Goal: Information Seeking & Learning: Learn about a topic

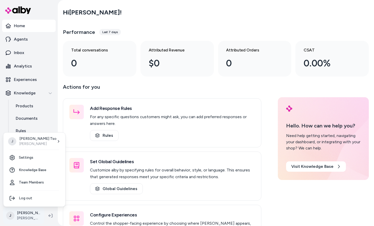
click at [22, 218] on html "Home Agents Inbox Analytics Experiences Knowledge Products Documents Rules Veri…" at bounding box center [187, 113] width 374 height 226
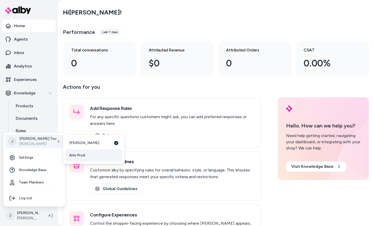
click at [78, 151] on link "Arlo Prod" at bounding box center [93, 155] width 57 height 12
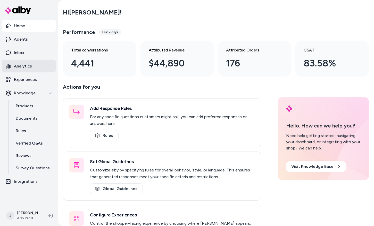
click at [28, 62] on link "Analytics" at bounding box center [29, 66] width 54 height 12
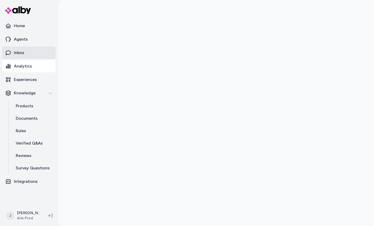
click at [20, 57] on link "Inbox" at bounding box center [29, 52] width 54 height 12
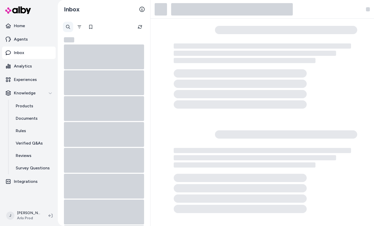
click at [69, 26] on div at bounding box center [68, 27] width 10 height 10
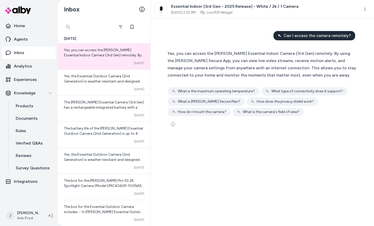
paste input "**********"
type input "**********"
click at [123, 28] on icon "Filter" at bounding box center [121, 27] width 4 height 4
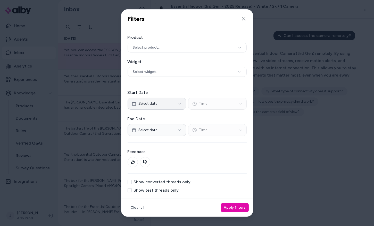
click at [167, 106] on button "Select date" at bounding box center [157, 104] width 59 height 12
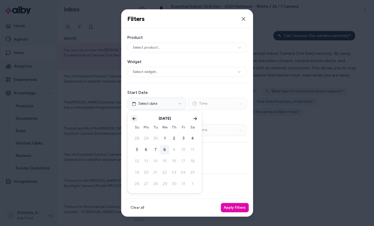
click at [135, 119] on icon "Go to previous month" at bounding box center [134, 118] width 4 height 4
click at [155, 181] on button "30" at bounding box center [155, 183] width 9 height 9
click at [228, 204] on button "Apply filters" at bounding box center [235, 207] width 28 height 9
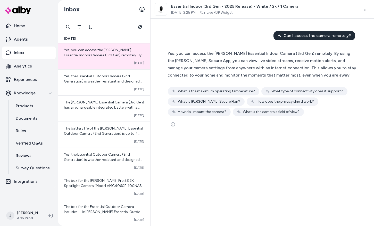
click at [69, 26] on div "**********" at bounding box center [68, 27] width 10 height 10
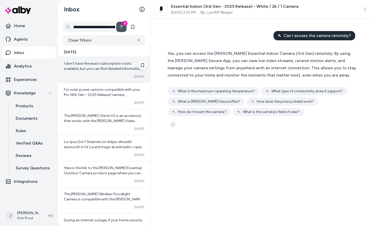
click at [98, 71] on div "I don't have the exact subscription costs available, but you can find detailed …" at bounding box center [104, 70] width 93 height 26
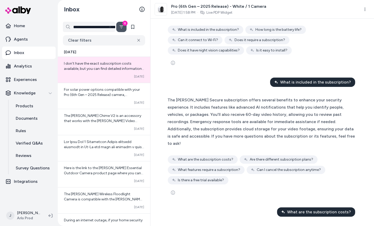
scroll to position [321, 0]
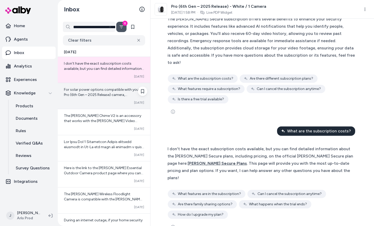
click at [98, 88] on span "For solar power options compatible with your Pro (6th Gen – 2025 Release) camer…" at bounding box center [103, 128] width 79 height 82
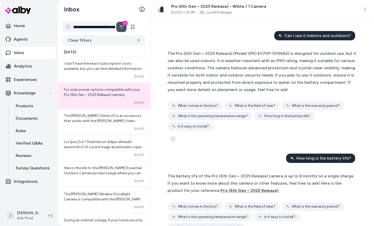
click at [118, 26] on button "0" at bounding box center [121, 27] width 10 height 10
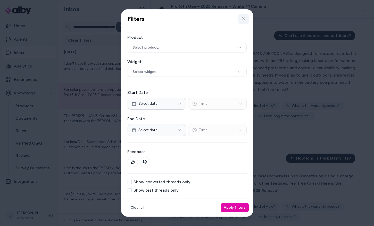
click at [239, 18] on button "Close" at bounding box center [244, 19] width 10 height 10
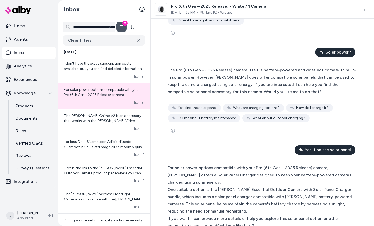
scroll to position [258, 0]
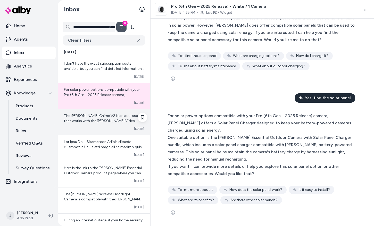
click at [104, 110] on div "The [PERSON_NAME] Chime V2 is an accessory that works with the [PERSON_NAME] Vi…" at bounding box center [104, 122] width 93 height 26
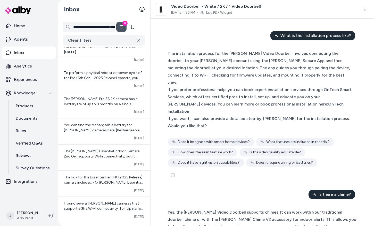
scroll to position [280, 0]
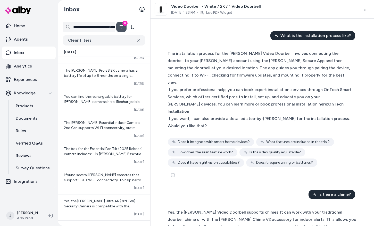
click at [19, 19] on div at bounding box center [33, 10] width 62 height 19
click at [20, 26] on p "Home" at bounding box center [19, 26] width 11 height 6
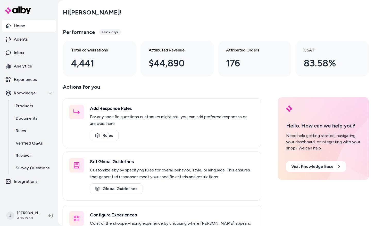
scroll to position [31, 0]
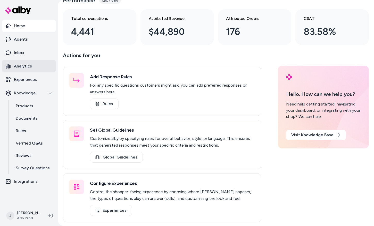
click at [23, 71] on link "Analytics" at bounding box center [29, 66] width 54 height 12
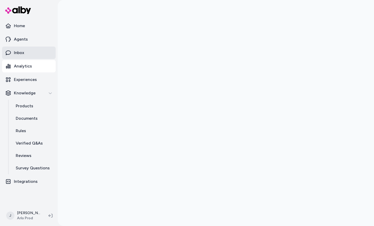
click at [19, 52] on p "Inbox" at bounding box center [19, 53] width 10 height 6
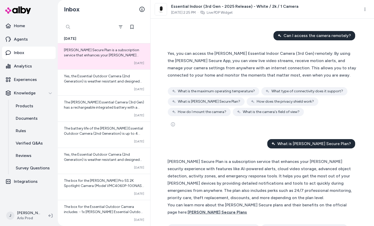
click at [66, 28] on div at bounding box center [89, 27] width 52 height 10
type input "*****"
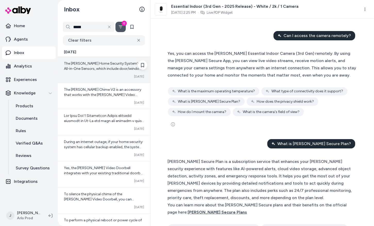
click at [103, 71] on div "The Arlo Home Security System's All-in-One Sensors, which include door/window s…" at bounding box center [104, 70] width 93 height 26
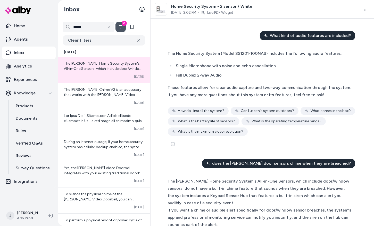
click at [121, 26] on icon "Filter" at bounding box center [121, 27] width 4 height 4
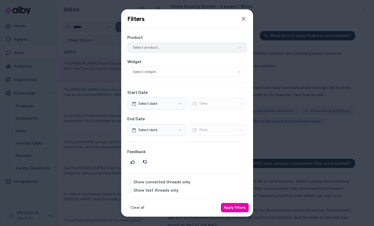
click at [147, 50] on span "Select product..." at bounding box center [147, 47] width 28 height 5
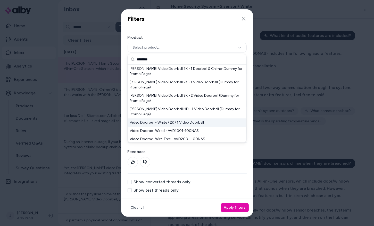
type input "********"
click at [168, 118] on div "Video Doorbell - White / 2K / 1 Video Doorbell" at bounding box center [187, 122] width 119 height 8
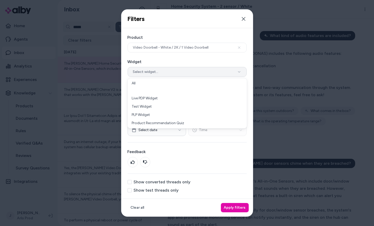
click at [161, 71] on button "Select widget..." at bounding box center [187, 72] width 119 height 10
click at [162, 69] on button "Select widget..." at bounding box center [187, 72] width 119 height 10
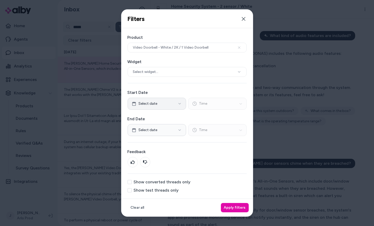
click at [166, 101] on button "Select date" at bounding box center [157, 104] width 59 height 12
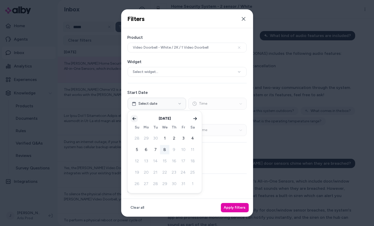
click at [133, 118] on icon "Go to previous month" at bounding box center [135, 118] width 4 height 3
click at [155, 181] on button "30" at bounding box center [155, 183] width 9 height 9
click at [173, 89] on div "Product Video Doorbell - White / 2K / 1 Video Doorbell Widget Select widget... …" at bounding box center [188, 113] width 132 height 170
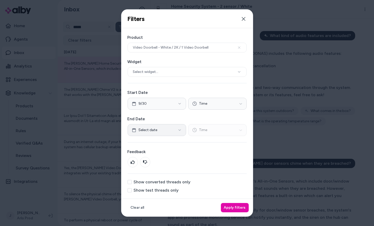
click at [167, 129] on button "Select date" at bounding box center [157, 130] width 59 height 12
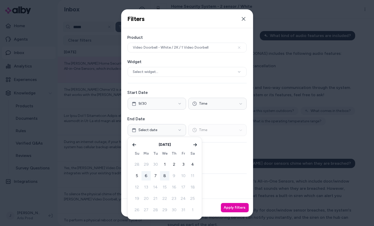
click at [145, 173] on button "6" at bounding box center [146, 175] width 9 height 9
click at [244, 153] on label "Feedback" at bounding box center [187, 151] width 119 height 6
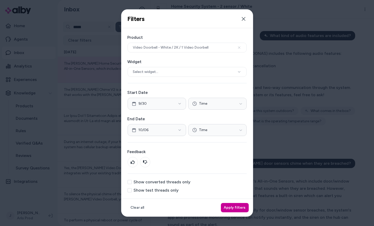
click at [229, 206] on button "Apply filters" at bounding box center [235, 207] width 28 height 9
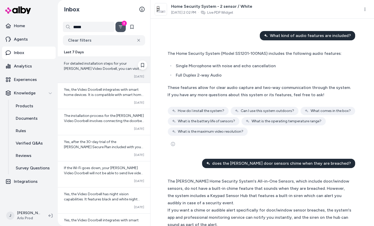
click at [101, 70] on span "For detailed installation steps for your Arlo Video Doorbell, you can visit the…" at bounding box center [103, 86] width 78 height 51
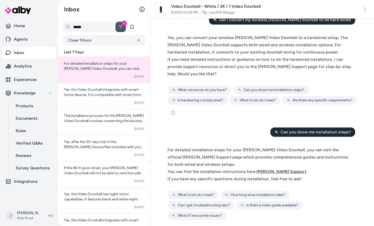
scroll to position [21, 0]
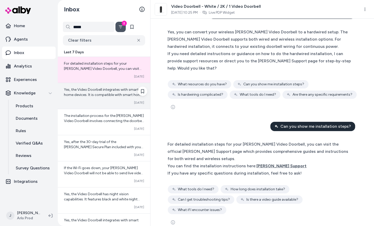
click at [97, 83] on div "Yes, the Video Doorbell integrates with smart home devices. It is compatible wi…" at bounding box center [104, 96] width 93 height 26
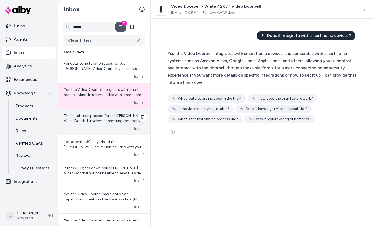
click at [108, 127] on div "Converted Oct 05" at bounding box center [104, 128] width 80 height 4
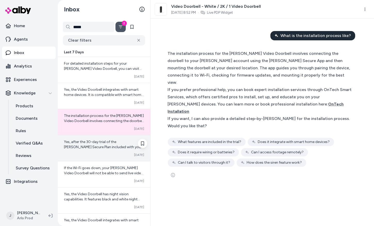
click at [110, 147] on span "Yes, after the 30-day trial of the Arlo Secure Plan included with your Arlo dev…" at bounding box center [103, 172] width 79 height 66
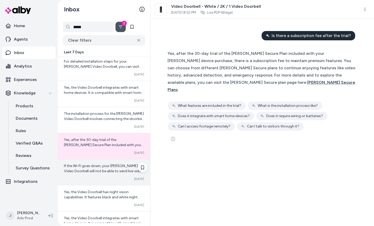
click at [110, 168] on span "If the Wi-Fi goes down, your Arlo Video Doorbell will not be able to send live …" at bounding box center [104, 206] width 80 height 87
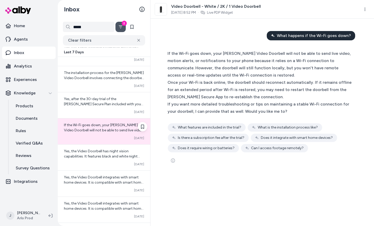
scroll to position [55, 0]
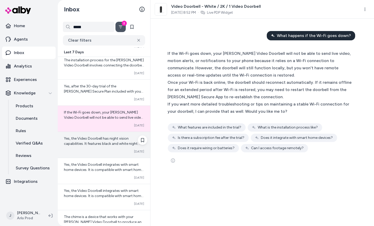
click at [112, 136] on span "Yes, the Video Doorbell has night vision capabilities. It features black and wh…" at bounding box center [103, 159] width 79 height 46
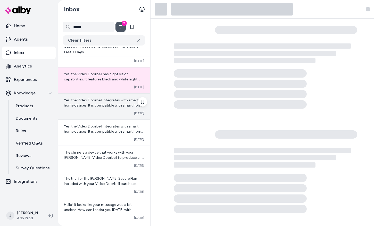
scroll to position [125, 0]
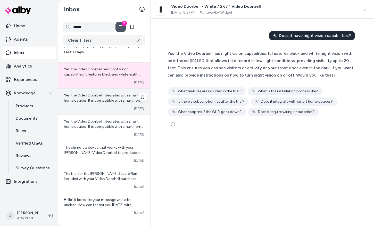
click at [110, 102] on div "Yes, the Video Doorbell integrates with smart home devices. It is compatible wi…" at bounding box center [104, 102] width 93 height 26
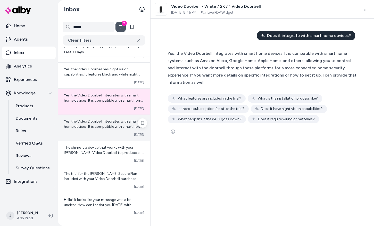
click at [111, 122] on span "Yes, the Video Doorbell integrates with smart home devices. It is compatible wi…" at bounding box center [104, 142] width 80 height 46
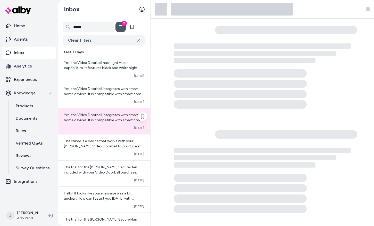
scroll to position [134, 0]
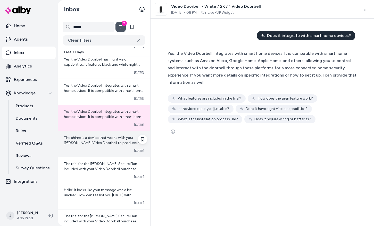
click at [113, 143] on span "The chime is a device that works with your Arlo Video Doorbell to produce an au…" at bounding box center [104, 176] width 80 height 82
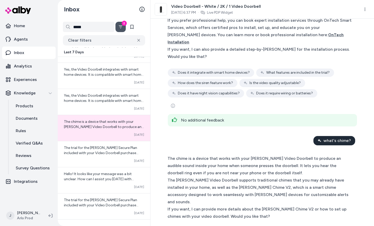
scroll to position [91, 0]
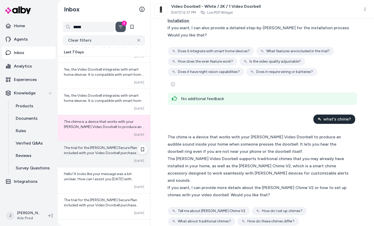
click at [111, 152] on span "The trial for the Arlo Secure Plan included with your Video Doorbell purchase g…" at bounding box center [104, 186] width 80 height 82
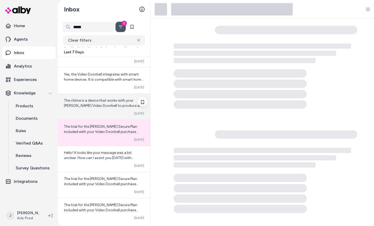
scroll to position [180, 0]
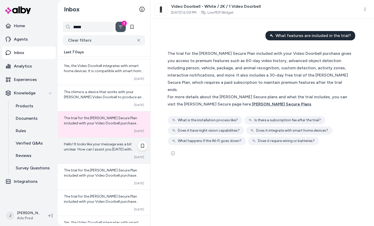
click at [111, 157] on div "Converted Oct 05" at bounding box center [104, 157] width 80 height 4
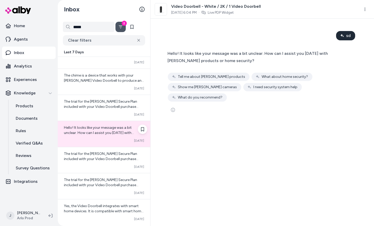
scroll to position [211, 0]
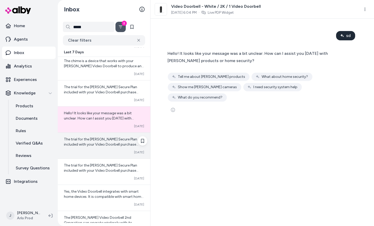
click at [106, 138] on span "The trial for the Arlo Secure Plan included with your Video Doorbell purchase g…" at bounding box center [104, 178] width 80 height 82
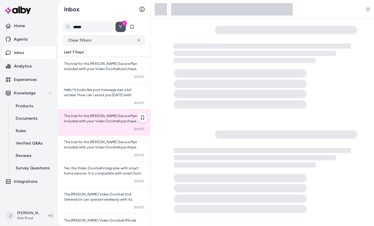
scroll to position [248, 0]
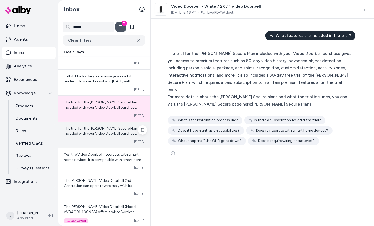
click at [106, 137] on div "The trial for the Arlo Secure Plan included with your Video Doorbell purchase g…" at bounding box center [104, 135] width 93 height 26
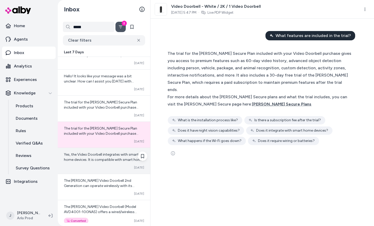
click at [93, 156] on span "Yes, the Video Doorbell integrates with smart home devices. It is compatible wi…" at bounding box center [104, 175] width 80 height 46
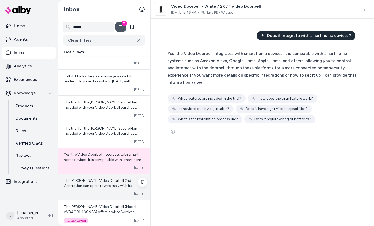
click at [83, 187] on div "The Arlo Video Doorbell 2nd Generation can operate wirelessly with its integrat…" at bounding box center [104, 187] width 93 height 26
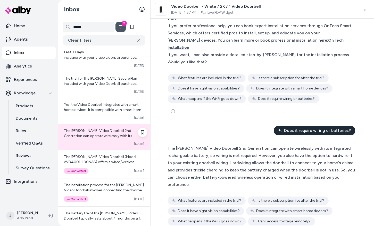
scroll to position [338, 0]
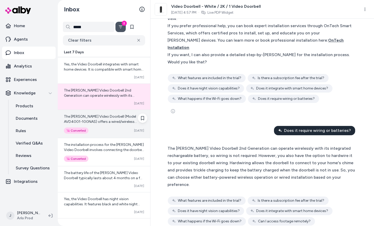
click at [118, 122] on div "The Arlo Video Doorbell (Model AVD4001-100NAS) offers a wired/wireless setup op…" at bounding box center [104, 119] width 80 height 10
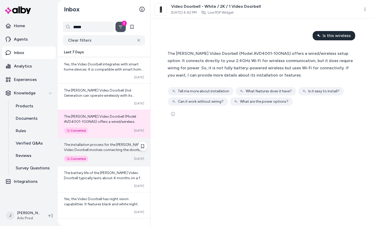
click at [107, 156] on div "Converted Oct 05" at bounding box center [104, 158] width 80 height 6
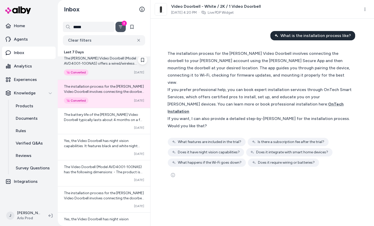
scroll to position [402, 0]
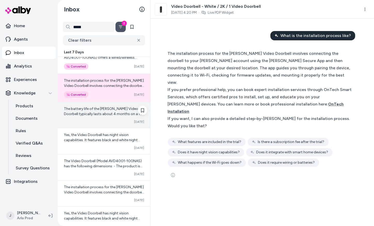
click at [108, 122] on div "The battery life of the Arlo Video Doorbell typically lasts about 4 months on a…" at bounding box center [104, 115] width 93 height 26
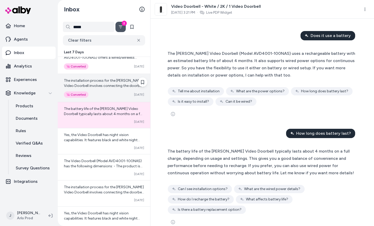
click at [109, 88] on div "The installation process for the Arlo Video Doorbell involves connecting the do…" at bounding box center [104, 88] width 93 height 28
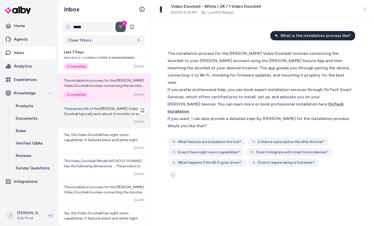
click at [108, 120] on div "Converted Oct 05" at bounding box center [104, 121] width 80 height 4
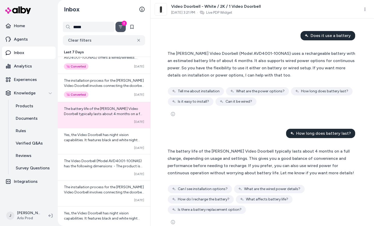
scroll to position [10, 0]
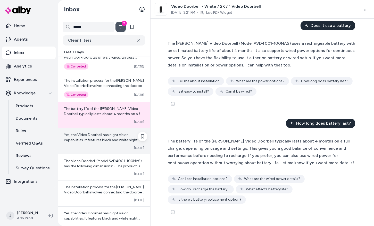
click at [118, 142] on div "Yes, the Video Doorbell has night vision capabilities. It features black and wh…" at bounding box center [104, 141] width 93 height 26
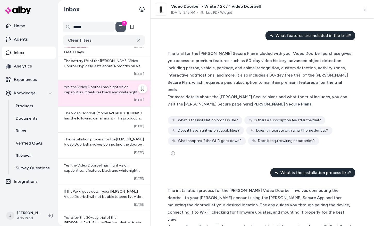
scroll to position [515, 0]
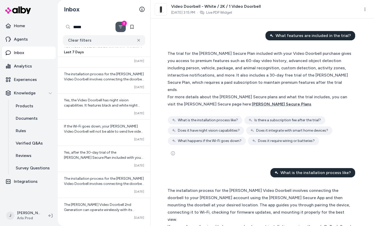
click at [105, 26] on input "*****" at bounding box center [89, 27] width 52 height 10
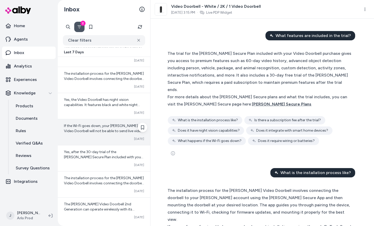
click at [79, 125] on span "If the Wi-Fi goes down, your Arlo Video Doorbell will not be able to send live …" at bounding box center [104, 166] width 80 height 87
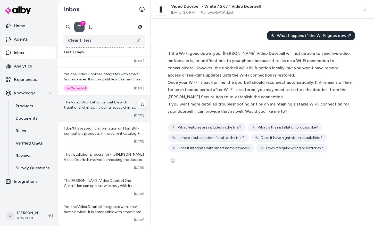
scroll to position [985, 0]
click at [94, 100] on span "The Video Doorbell is compatible with traditional chimes, including legacy chim…" at bounding box center [104, 124] width 80 height 51
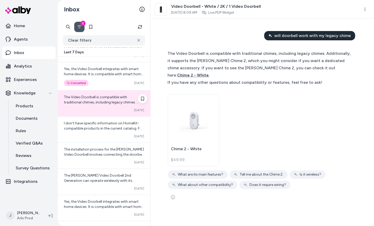
scroll to position [992, 0]
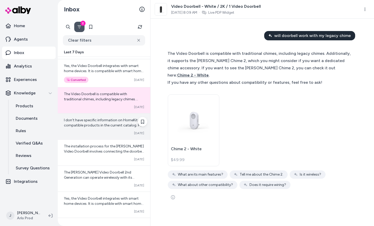
click at [92, 118] on span "I don't have specific information on HomeKit-compatible products in the current…" at bounding box center [104, 151] width 80 height 66
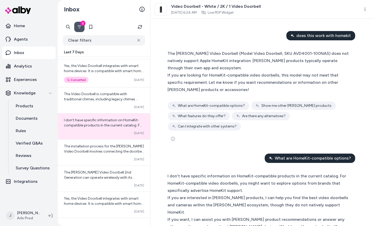
scroll to position [57, 0]
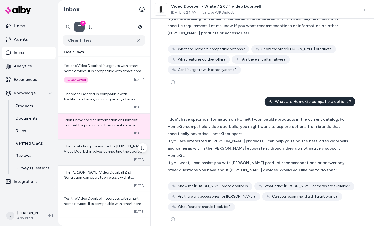
click at [113, 150] on div "The installation process for the Arlo Video Doorbell involves connecting the do…" at bounding box center [104, 152] width 93 height 26
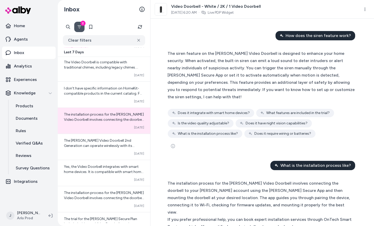
scroll to position [71, 0]
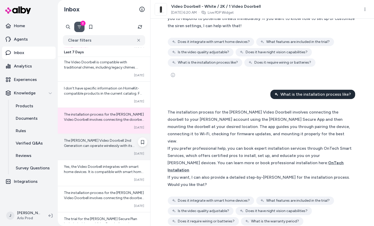
click at [124, 140] on span "The Arlo Video Doorbell 2nd Generation can operate wirelessly with its integrat…" at bounding box center [104, 166] width 80 height 56
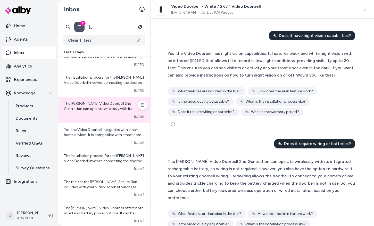
scroll to position [1062, 0]
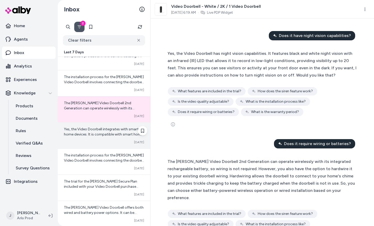
click at [118, 140] on div "Converted Oct 05" at bounding box center [104, 142] width 80 height 4
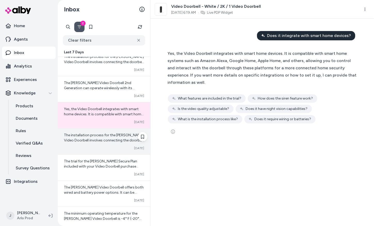
click at [119, 137] on span "The installation process for the Arlo Video Doorbell involves connecting the do…" at bounding box center [104, 179] width 80 height 92
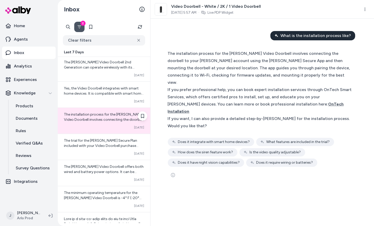
click at [119, 138] on span "The trial for the Arlo Secure Plan included with your Video Doorbell purchase g…" at bounding box center [104, 179] width 80 height 82
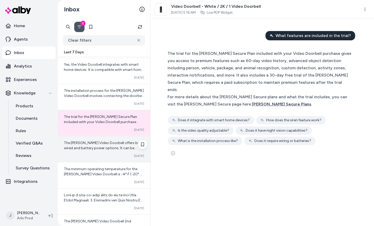
click at [117, 145] on div "The Arlo Video Doorbell offers both wired and battery power options. It can be …" at bounding box center [104, 145] width 80 height 10
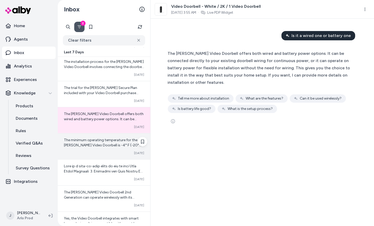
click at [117, 145] on div "The minimum operating temperature for the Arlo Video Doorbell is -4° F (-20° C)…" at bounding box center [104, 146] width 93 height 26
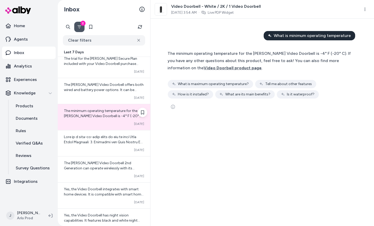
scroll to position [1196, 0]
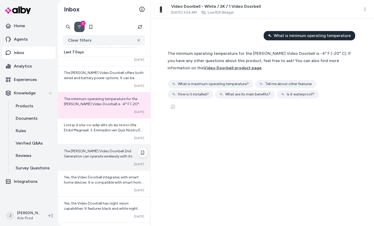
click at [110, 144] on div "The Arlo Video Doorbell 2nd Generation can operate wirelessly with its integrat…" at bounding box center [104, 157] width 93 height 26
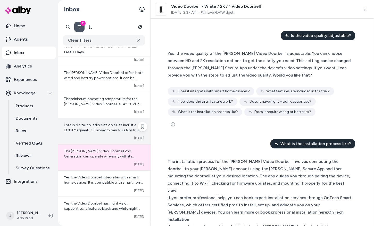
click at [110, 126] on span at bounding box center [104, 189] width 80 height 133
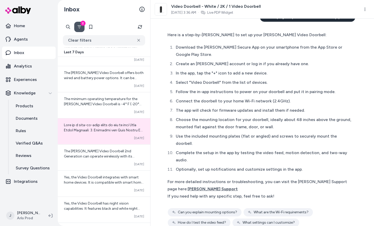
scroll to position [196, 0]
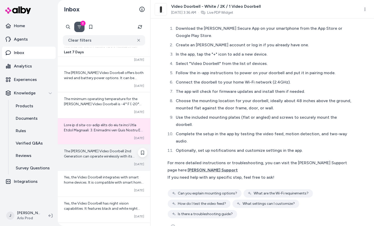
click at [103, 162] on div "Converted Oct 05" at bounding box center [104, 164] width 80 height 4
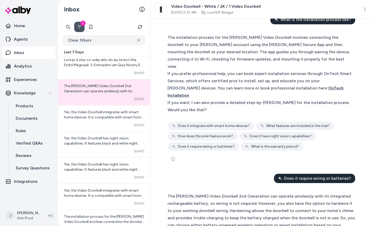
scroll to position [161, 0]
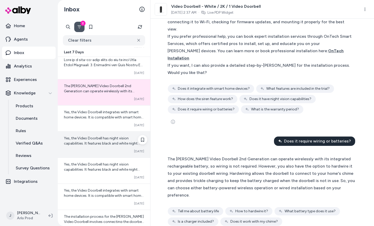
click at [104, 136] on span "Yes, the Video Doorbell has night vision capabilities. It features black and wh…" at bounding box center [103, 159] width 79 height 46
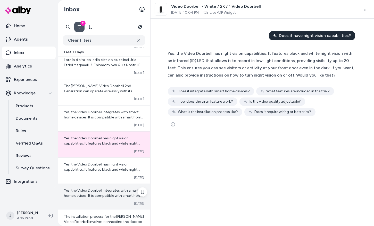
click at [94, 184] on div "Yes, the Video Doorbell integrates with smart home devices. It is compatible wi…" at bounding box center [104, 197] width 93 height 26
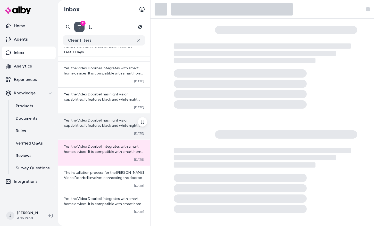
scroll to position [1341, 0]
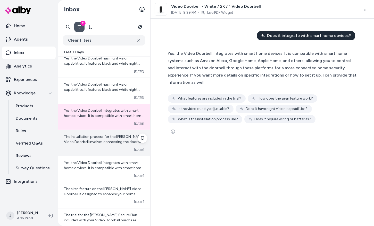
click at [100, 140] on div "The installation process for the Arlo Video Doorbell involves connecting the do…" at bounding box center [104, 143] width 93 height 26
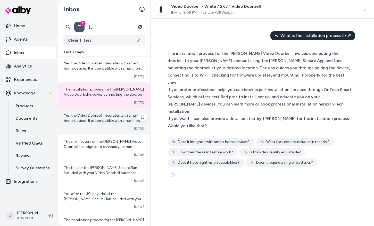
scroll to position [1413, 0]
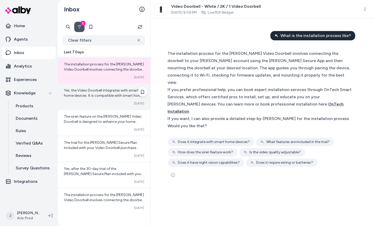
click at [95, 166] on span "Yes, after the 30-day trial of the Arlo Secure Plan included with your Arlo dev…" at bounding box center [103, 199] width 79 height 66
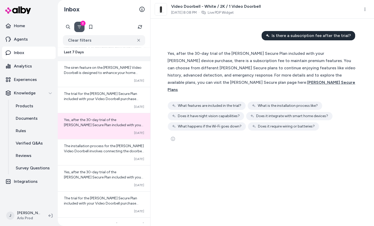
scroll to position [1467, 0]
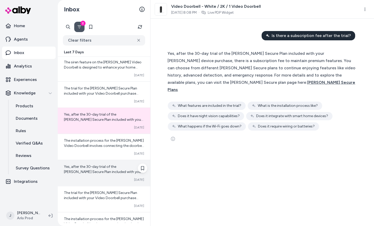
click at [94, 164] on span "Yes, after the 30-day trial of the Arlo Secure Plan included with your Arlo dev…" at bounding box center [103, 197] width 79 height 66
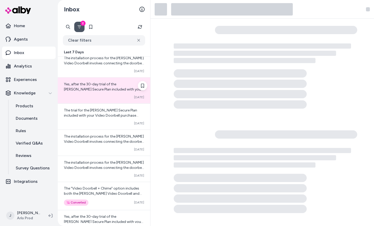
scroll to position [1566, 0]
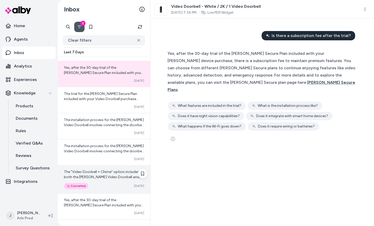
click at [98, 170] on span "The "Video Doorbell + Chime" option includes both the Arlo Video Doorbell and t…" at bounding box center [103, 208] width 79 height 77
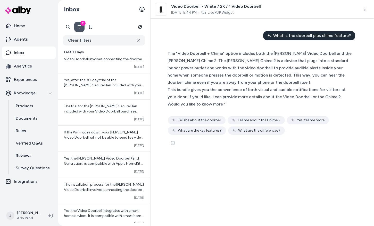
scroll to position [2529, 0]
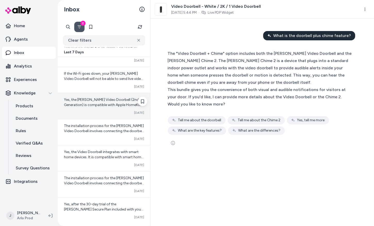
click at [104, 104] on div "Yes, the Arlo Video Doorbell (2nd Generation) is compatible with Apple HomeKit.…" at bounding box center [104, 106] width 93 height 26
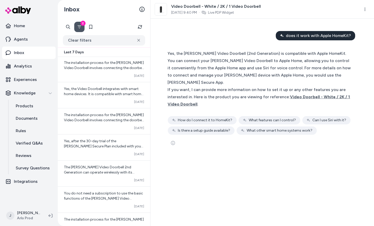
scroll to position [2593, 0]
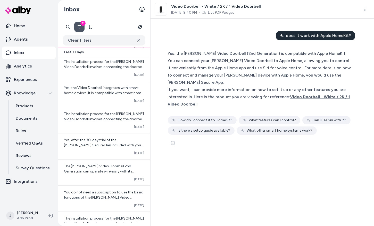
click at [104, 111] on div "The installation process for the Arlo Video Doorbell involves connecting the do…" at bounding box center [104, 116] width 80 height 10
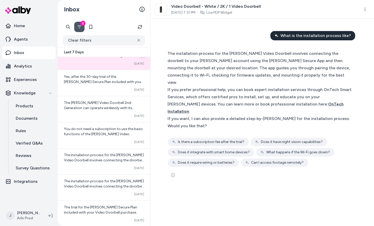
scroll to position [2658, 0]
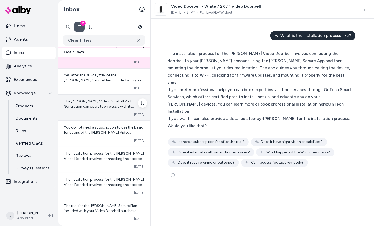
click at [104, 104] on div "The Arlo Video Doorbell 2nd Generation can operate wirelessly with its integrat…" at bounding box center [104, 107] width 93 height 26
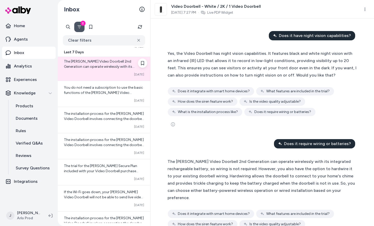
scroll to position [2718, 0]
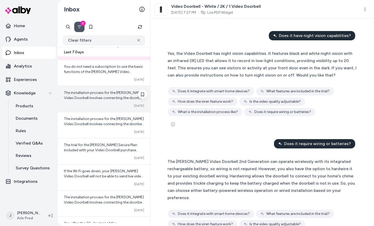
click at [104, 96] on div "The installation process for the Arlo Video Doorbell involves connecting the do…" at bounding box center [104, 99] width 93 height 26
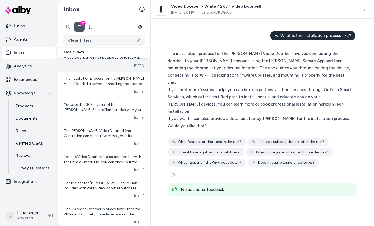
scroll to position [2851, 0]
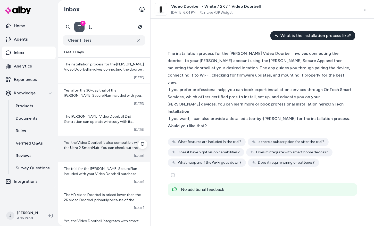
click at [113, 140] on span "Yes, the Video Doorbell is also compatible with the Ultra 2 SmartHub. You can c…" at bounding box center [103, 155] width 79 height 30
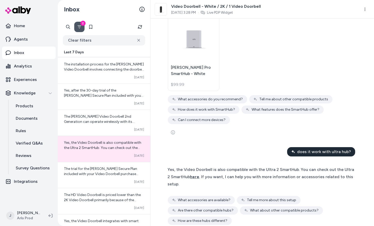
scroll to position [178, 0]
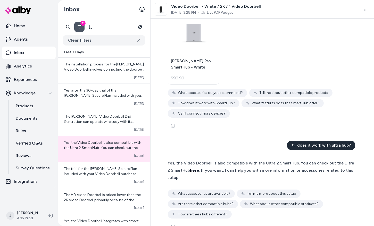
click at [191, 168] on span "here" at bounding box center [194, 170] width 9 height 5
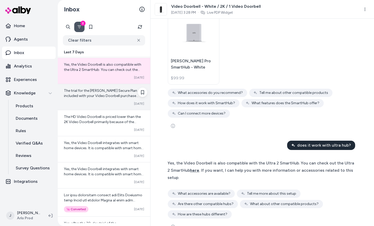
scroll to position [2931, 0]
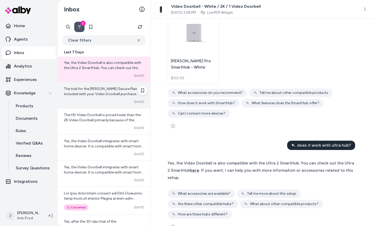
click at [100, 126] on div "Converted Oct 03" at bounding box center [104, 128] width 80 height 4
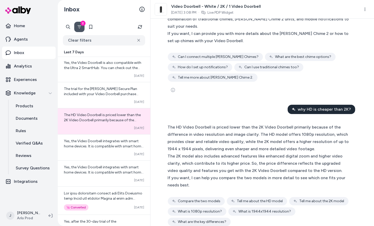
scroll to position [248, 0]
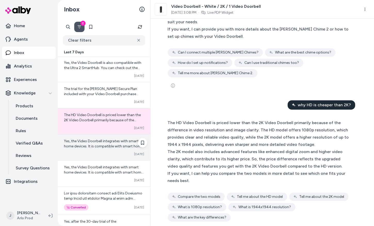
click at [89, 137] on div "Yes, the Video Doorbell integrates with smart home devices. It is compatible wi…" at bounding box center [104, 147] width 93 height 26
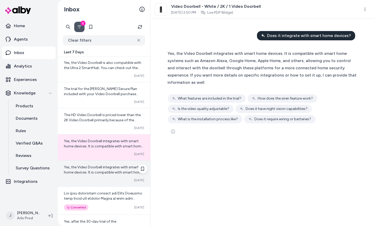
click at [93, 161] on div "Yes, the Video Doorbell integrates with smart home devices. It is compatible wi…" at bounding box center [104, 173] width 93 height 26
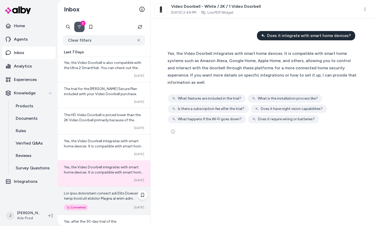
click at [120, 204] on div "Converted Oct 03" at bounding box center [104, 207] width 80 height 6
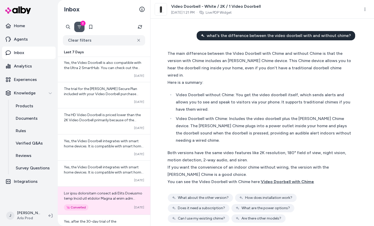
scroll to position [2, 0]
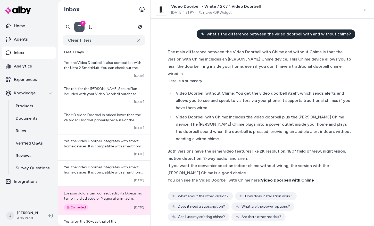
click at [282, 177] on span "Video Doorbell with Chime" at bounding box center [287, 179] width 53 height 5
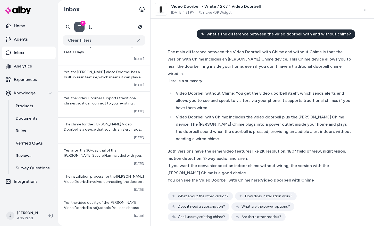
scroll to position [3164, 0]
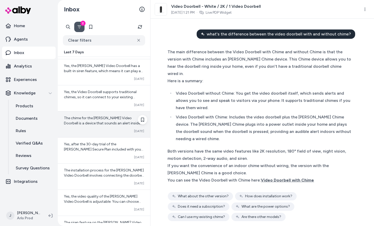
click at [95, 121] on div "The chime for the Arlo Video Doorbell is a device that sounds an alert inside y…" at bounding box center [104, 124] width 93 height 26
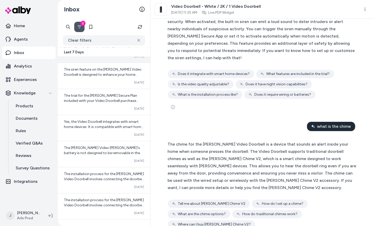
scroll to position [3348, 0]
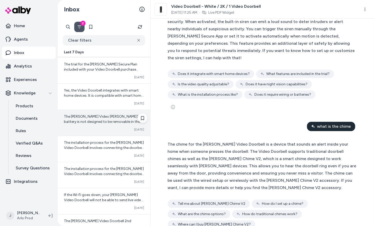
click at [91, 117] on div "The Arlo Video Doorbell's battery is not designed to be removable in the tradit…" at bounding box center [104, 123] width 93 height 26
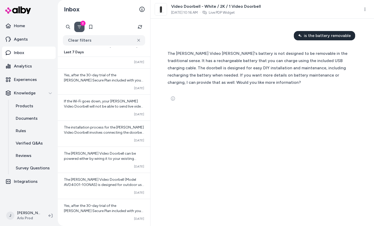
scroll to position [3609, 0]
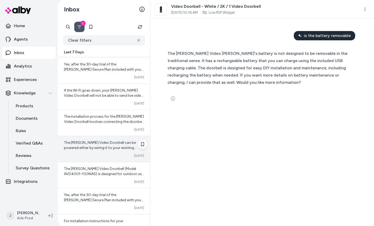
click at [91, 140] on span "The Arlo Video Doorbell can be powered either by wiring it to your existing doo…" at bounding box center [104, 160] width 80 height 41
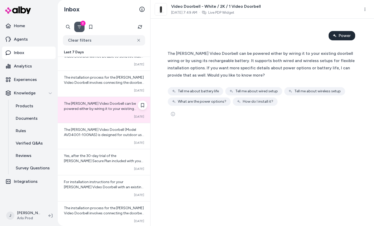
scroll to position [3646, 0]
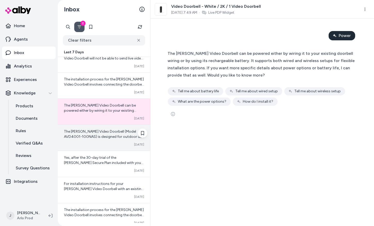
click at [91, 142] on div "Converted Oct 03" at bounding box center [104, 144] width 80 height 4
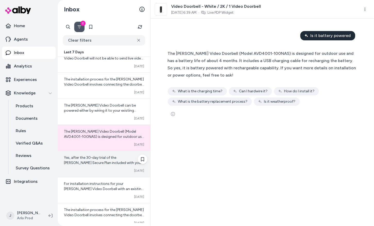
click at [100, 157] on div "Yes, after the 30-day trial of the Arlo Secure Plan included with your Arlo dev…" at bounding box center [104, 164] width 93 height 26
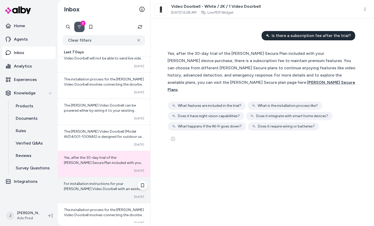
click at [97, 181] on span "For installation instructions for your Arlo Video Doorbell with an existing chi…" at bounding box center [104, 206] width 80 height 51
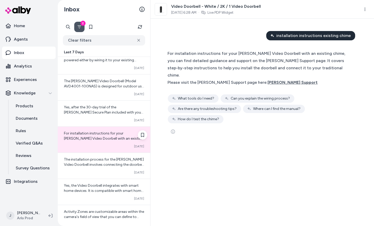
scroll to position [3697, 0]
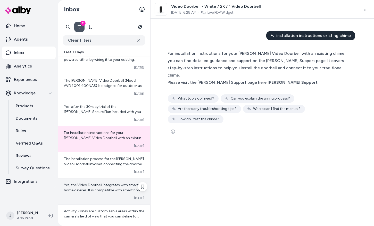
click at [100, 196] on div "Converted Oct 03" at bounding box center [104, 198] width 80 height 4
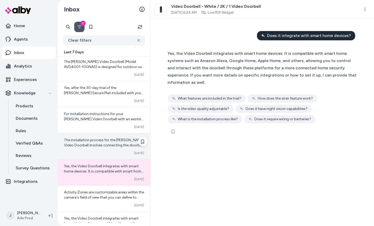
scroll to position [3764, 0]
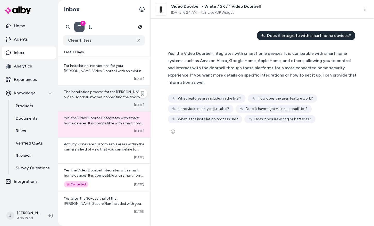
click at [94, 137] on div "Activity Zones are customizable areas within the camera's field of view that yo…" at bounding box center [104, 150] width 93 height 26
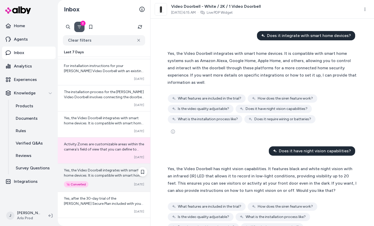
click at [96, 163] on div "Yes, the Video Doorbell integrates with smart home devices. It is compatible wi…" at bounding box center [104, 177] width 93 height 28
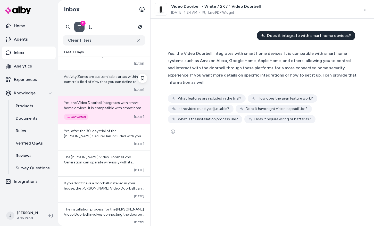
scroll to position [3842, 0]
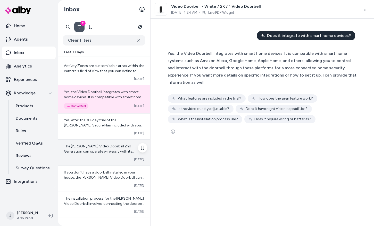
click at [92, 139] on div "The Arlo Video Doorbell 2nd Generation can operate wirelessly with its integrat…" at bounding box center [104, 152] width 93 height 26
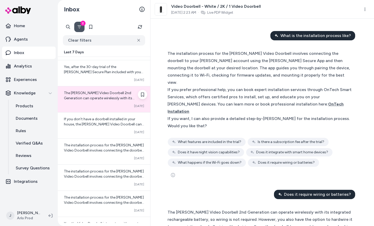
scroll to position [3901, 0]
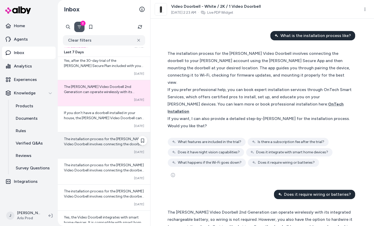
click at [93, 137] on span "The installation process for the Arlo Video Doorbell involves connecting the do…" at bounding box center [104, 183] width 80 height 92
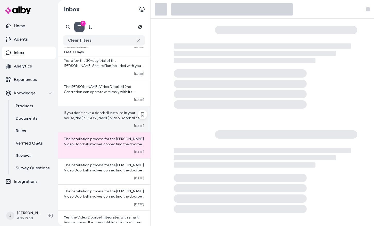
click at [94, 124] on div "Converted Oct 03" at bounding box center [104, 126] width 80 height 4
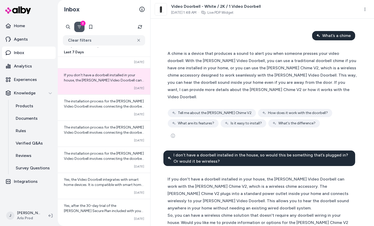
scroll to position [49, 0]
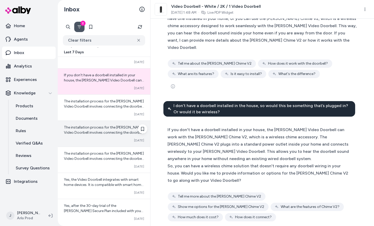
click at [116, 138] on div "Converted Oct 02" at bounding box center [104, 140] width 80 height 4
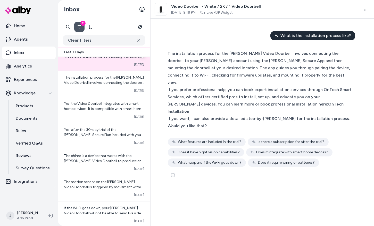
scroll to position [4015, 0]
click at [116, 140] on div "Converted Oct 02" at bounding box center [104, 142] width 80 height 4
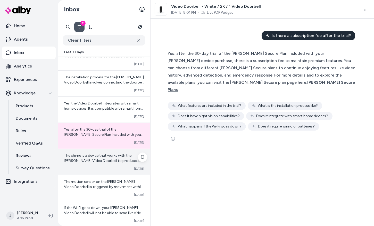
click at [110, 153] on span "The chime is a device that works with the Arlo Video Doorbell to produce an aud…" at bounding box center [104, 186] width 80 height 66
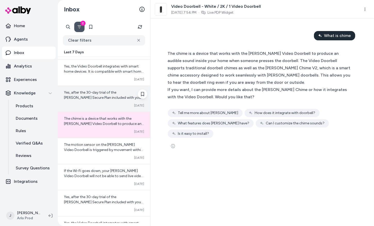
scroll to position [4093, 0]
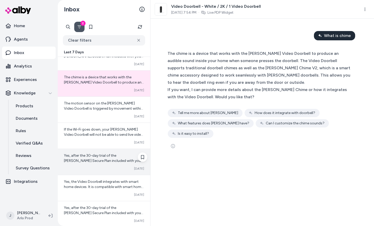
click at [109, 153] on span "Yes, after the 30-day trial of the Arlo Secure Plan included with your Arlo dev…" at bounding box center [103, 186] width 79 height 66
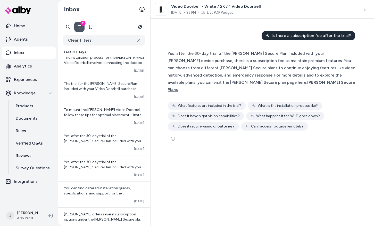
scroll to position [6525, 0]
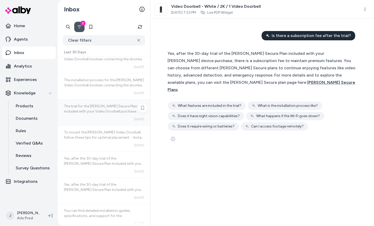
click at [109, 99] on div "The trial for the Arlo Secure Plan included with your Video Doorbell purchase g…" at bounding box center [104, 112] width 93 height 26
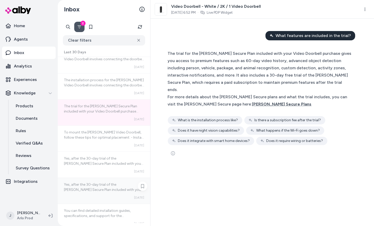
click at [99, 178] on div "Yes, after the 30-day trial of the Arlo Secure Plan included with your Arlo dev…" at bounding box center [104, 191] width 93 height 26
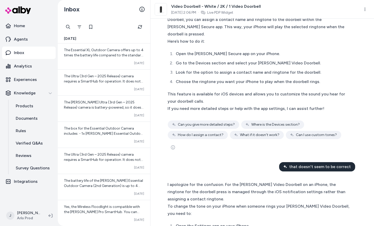
scroll to position [155, 0]
